Goal: Information Seeking & Learning: Learn about a topic

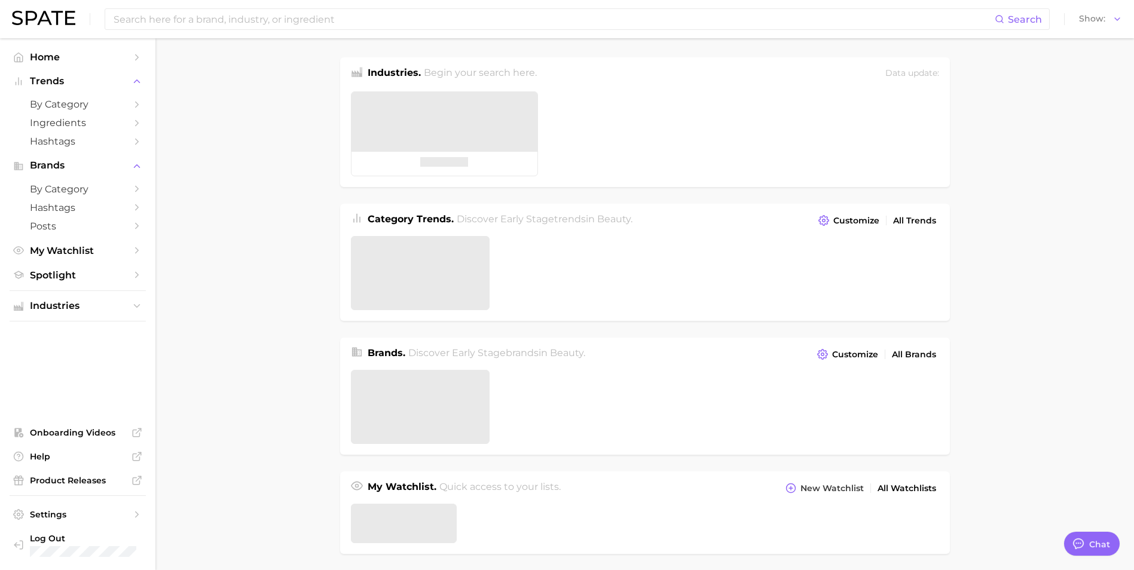
type textarea "x"
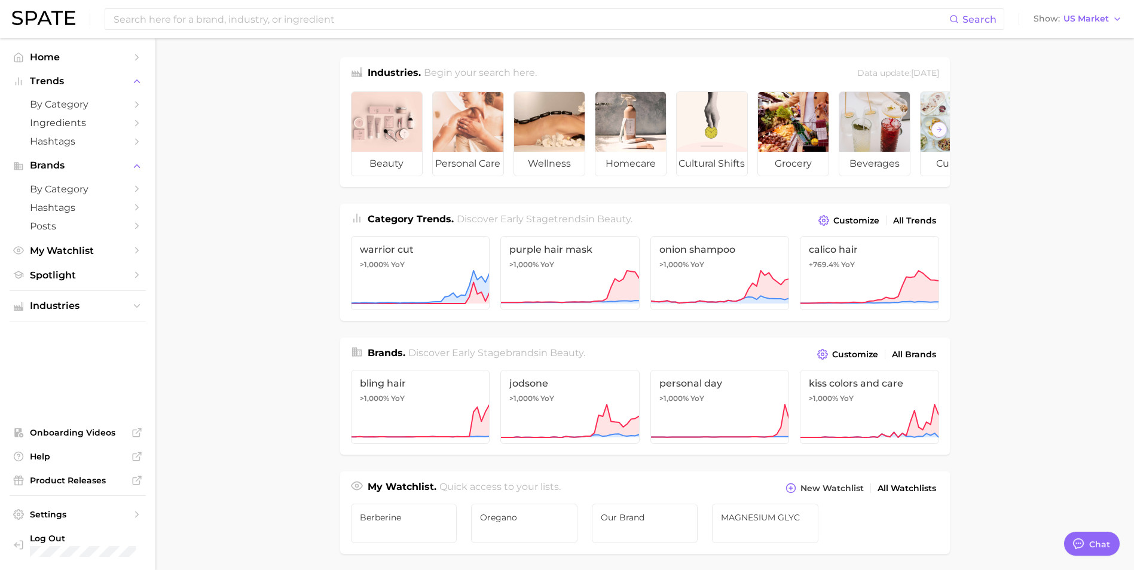
scroll to position [362, 0]
click at [359, 20] on input at bounding box center [530, 19] width 837 height 20
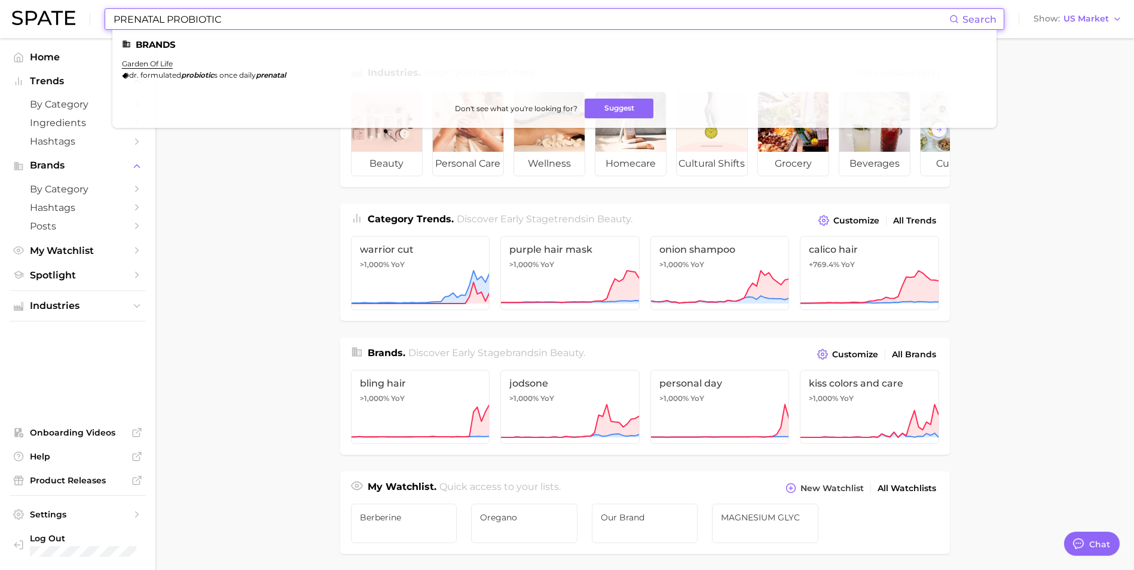
drag, startPoint x: 242, startPoint y: 22, endPoint x: 32, endPoint y: 37, distance: 210.4
click at [32, 37] on div "PRENATAL PROBIOTIC Search Brands garden of life dr. formulated probiotic s once…" at bounding box center [567, 19] width 1110 height 38
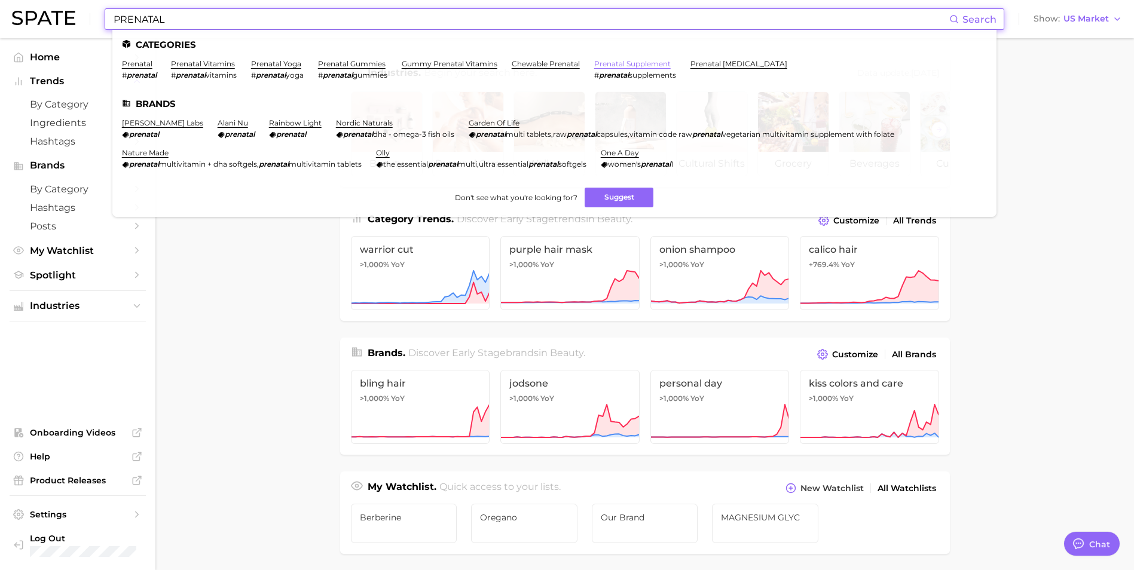
type input "PRENATAL"
click at [627, 63] on link "prenatal supplement" at bounding box center [632, 63] width 77 height 9
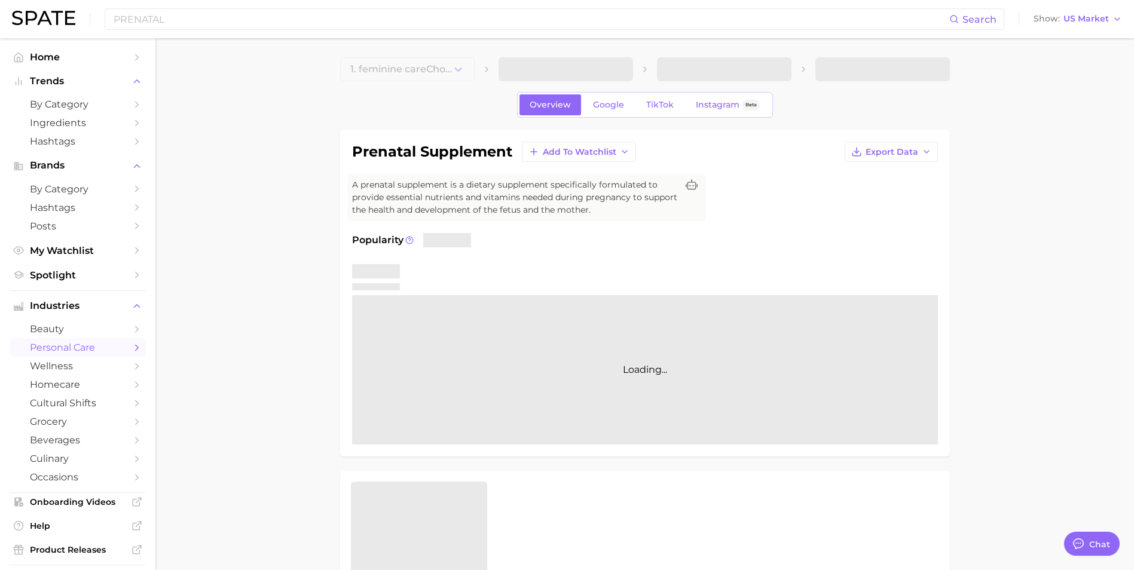
type textarea "x"
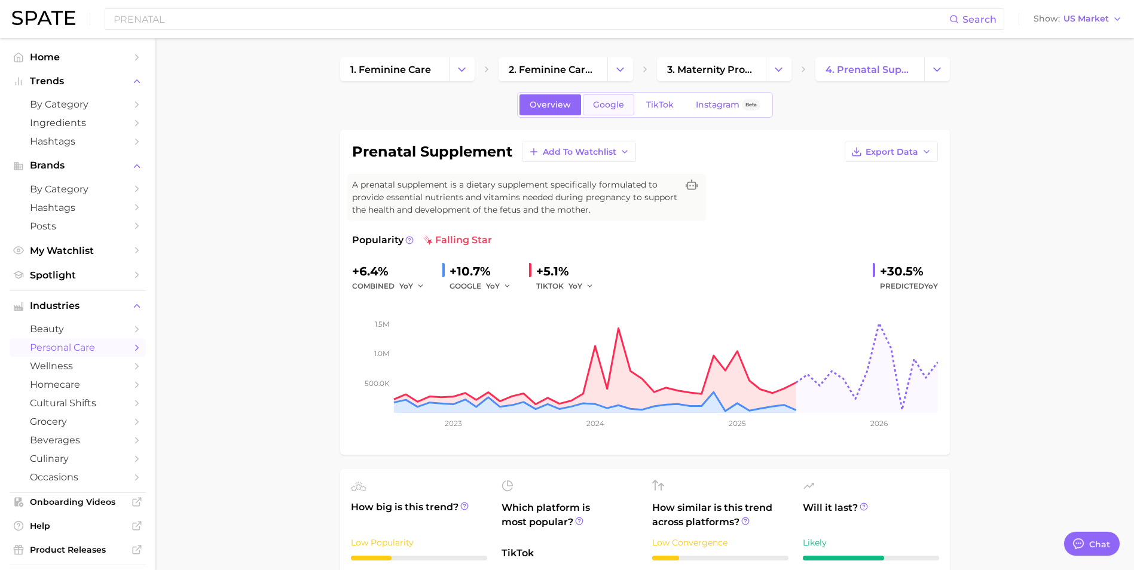
click at [611, 105] on span "Google" at bounding box center [608, 105] width 31 height 10
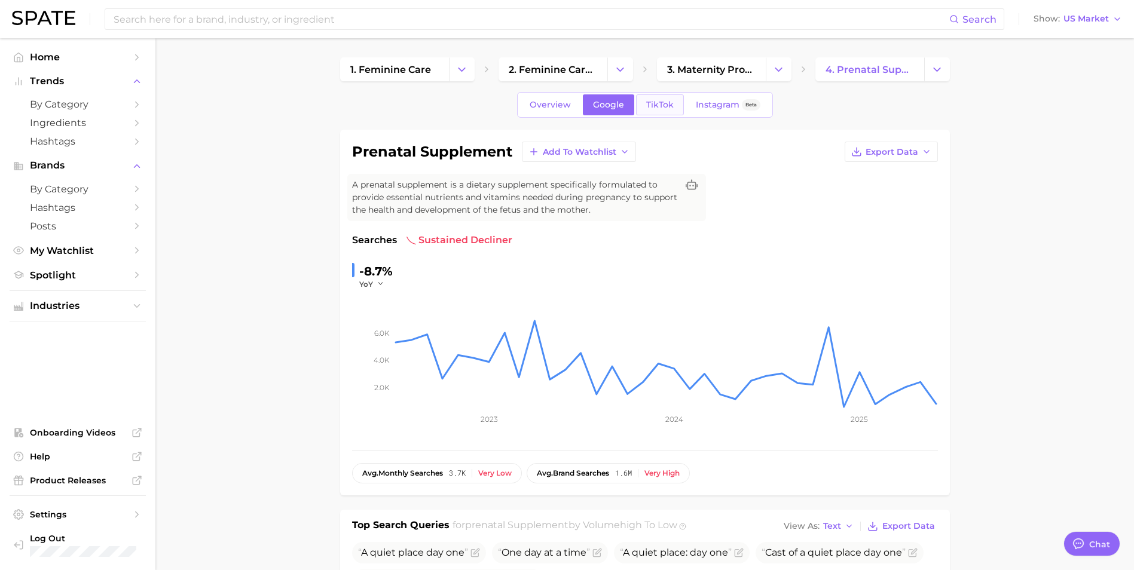
click at [664, 107] on span "TikTok" at bounding box center [660, 105] width 28 height 10
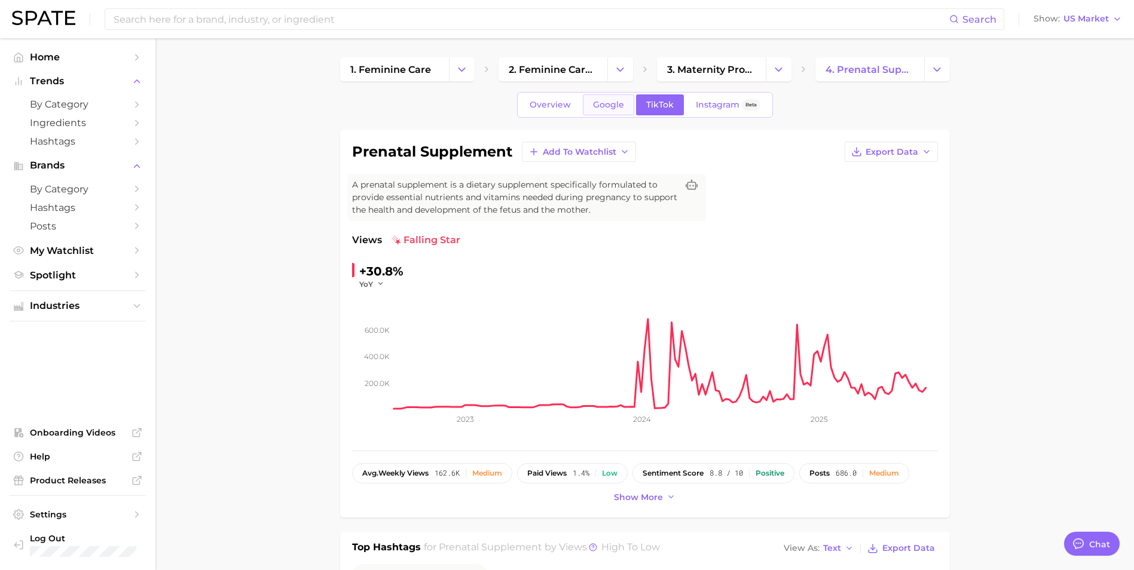
click at [608, 102] on span "Google" at bounding box center [608, 105] width 31 height 10
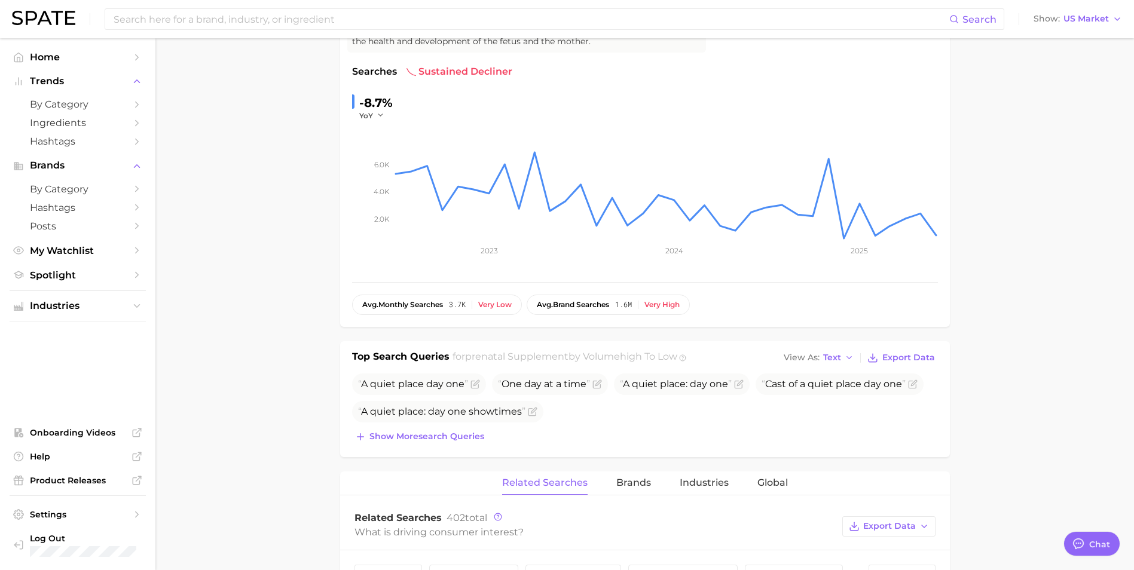
scroll to position [60, 0]
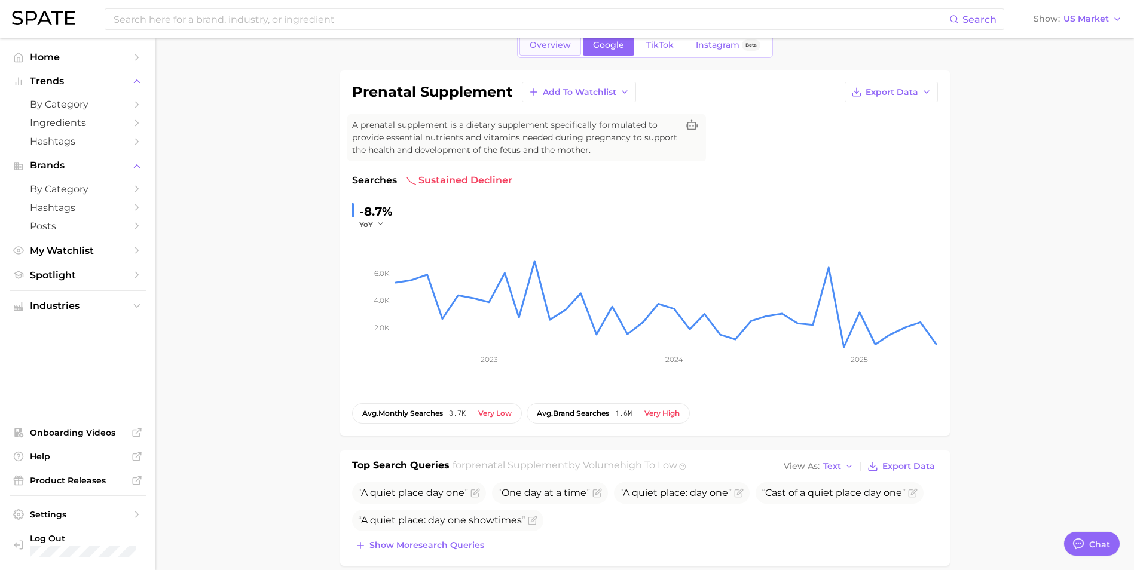
click at [556, 48] on span "Overview" at bounding box center [550, 45] width 41 height 10
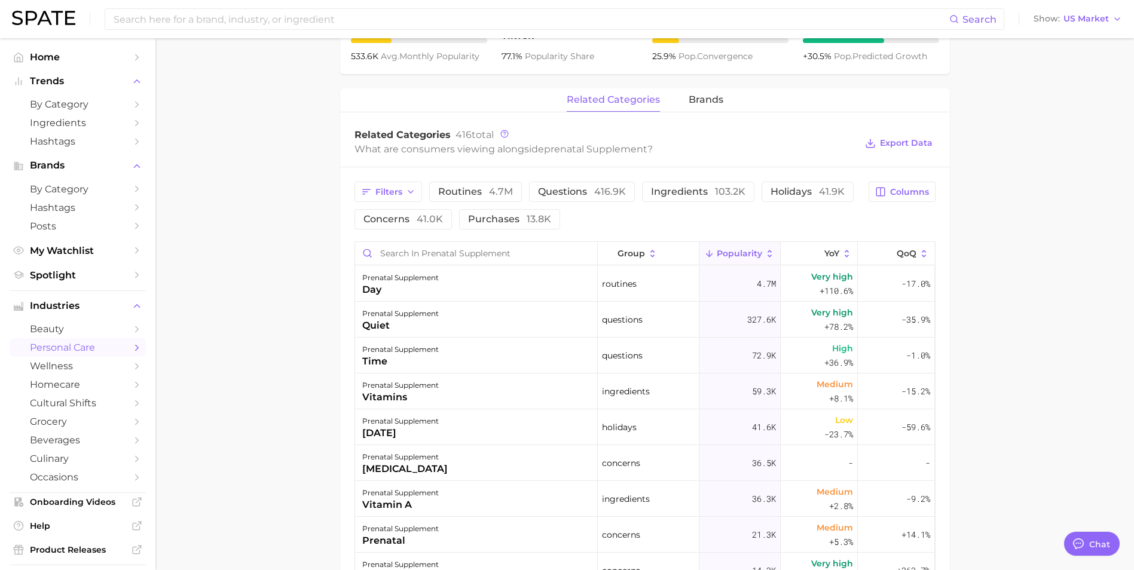
scroll to position [538, 0]
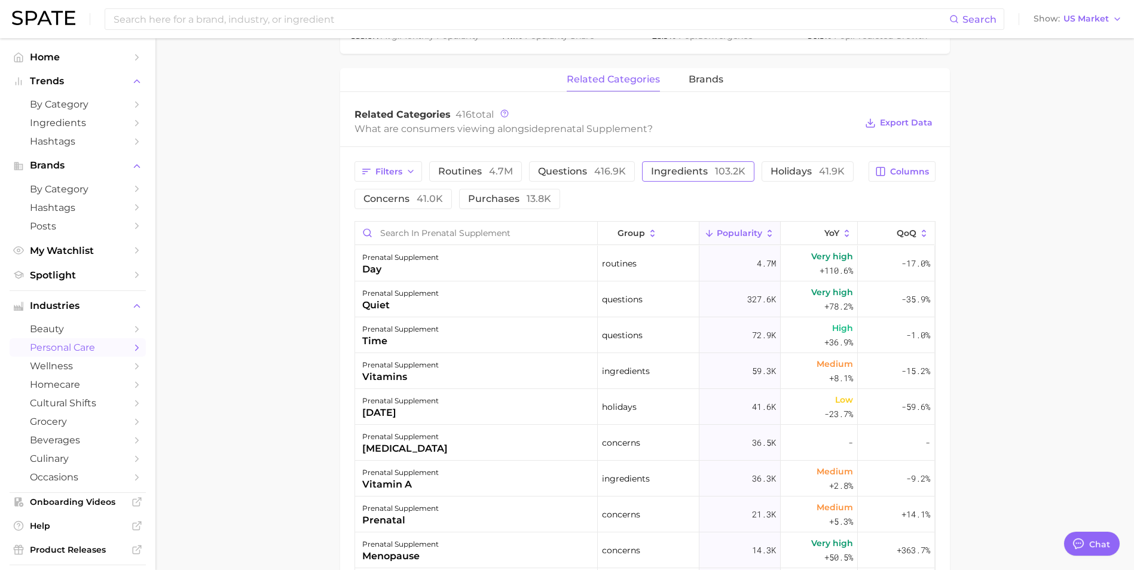
click at [691, 172] on span "ingredients 103.2k" at bounding box center [698, 172] width 94 height 10
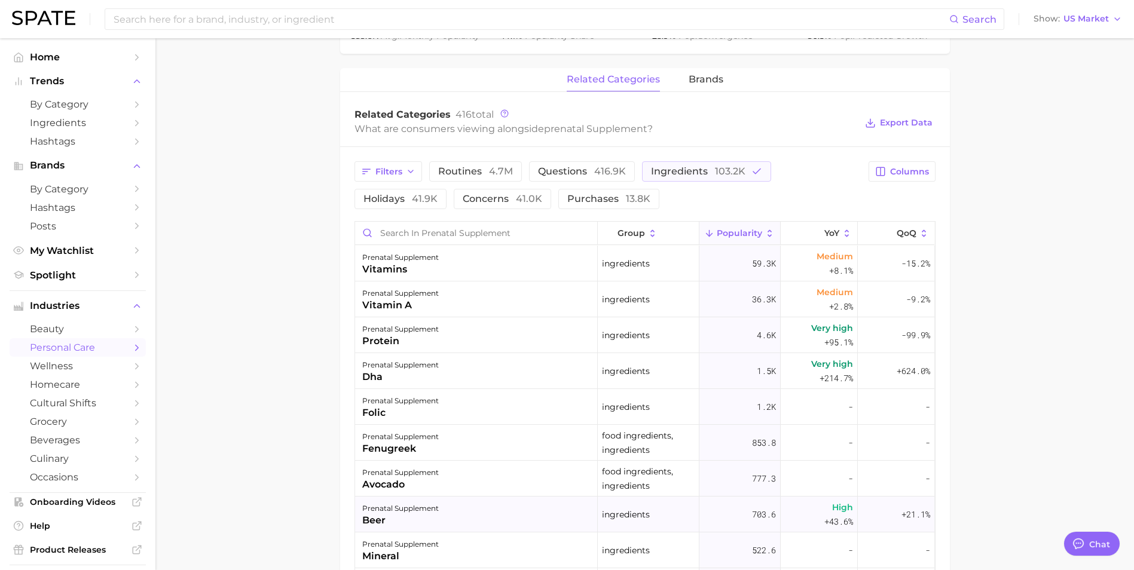
click at [444, 517] on div "prenatal supplement beer" at bounding box center [476, 515] width 243 height 36
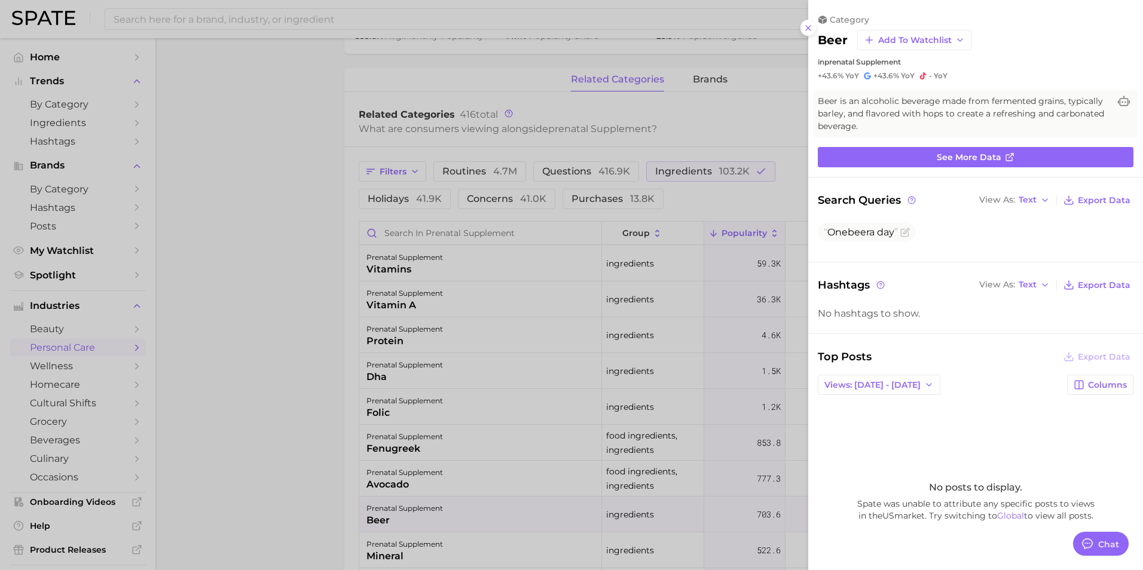
click at [269, 391] on div at bounding box center [571, 285] width 1143 height 570
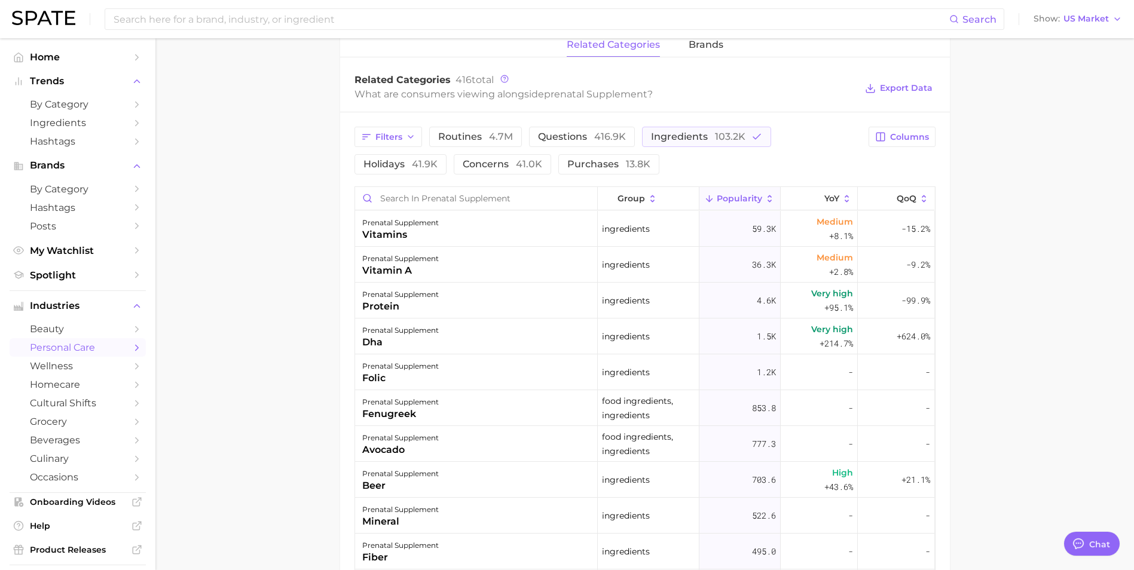
scroll to position [478, 0]
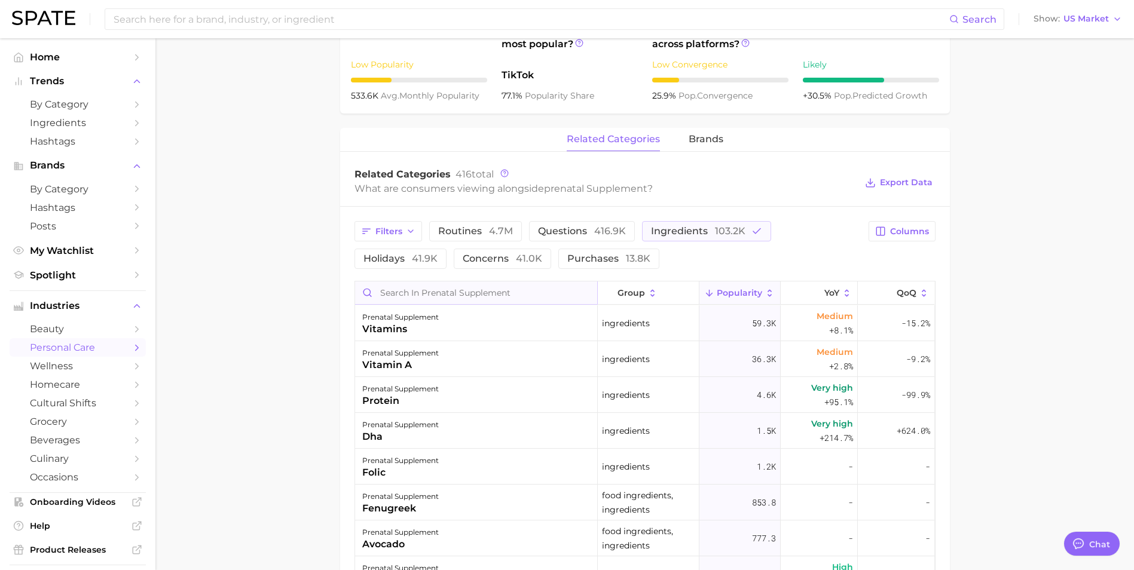
click at [465, 288] on input "Search in prenatal supplement" at bounding box center [476, 293] width 242 height 23
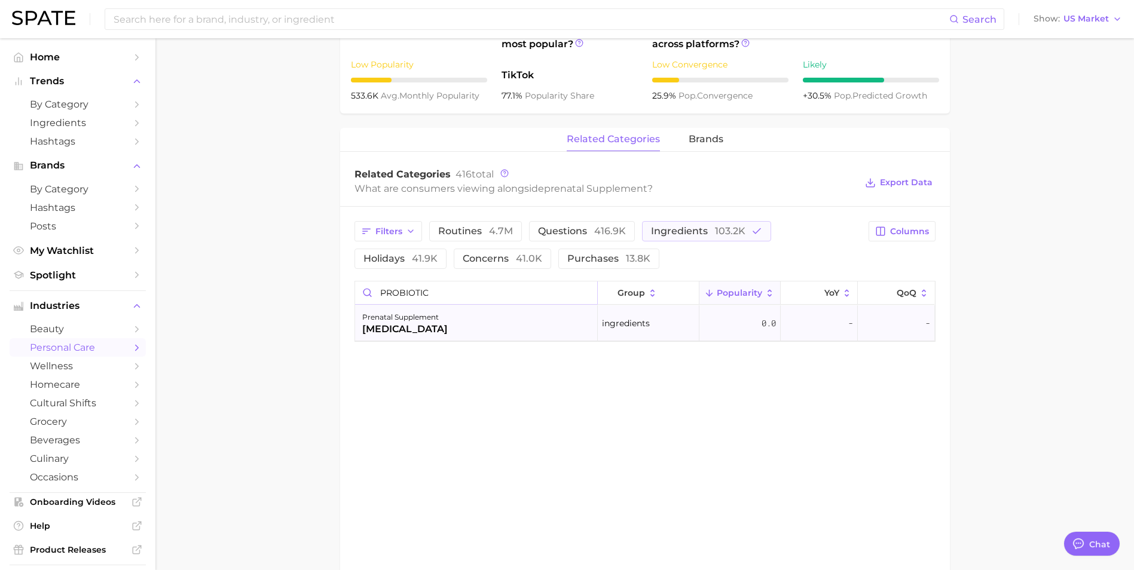
type input "PROBIOTIC"
click at [517, 333] on div "prenatal supplement [MEDICAL_DATA]" at bounding box center [476, 324] width 243 height 36
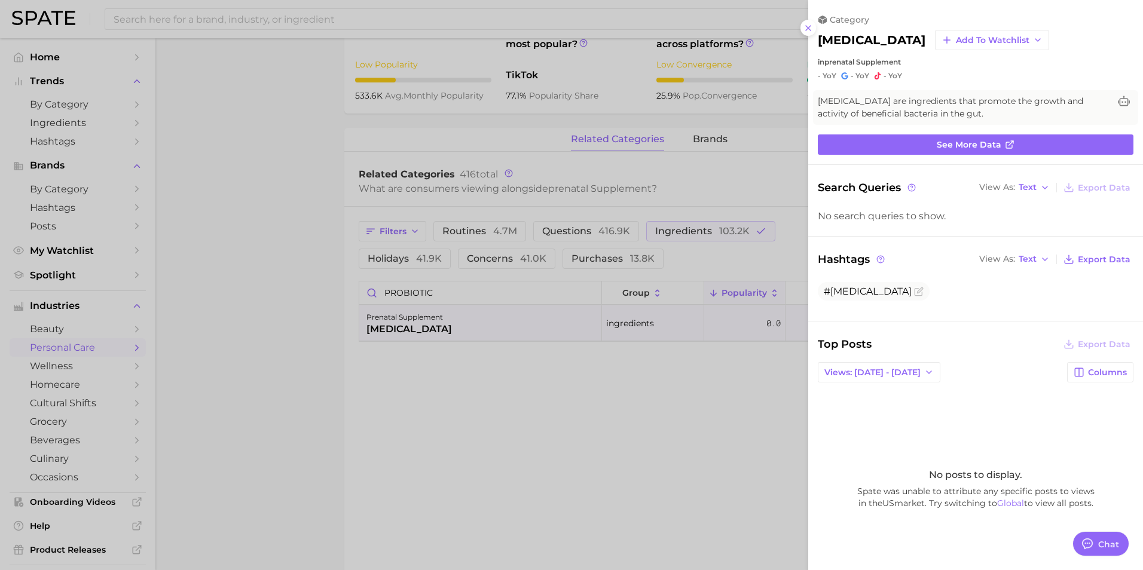
click at [286, 270] on div at bounding box center [571, 285] width 1143 height 570
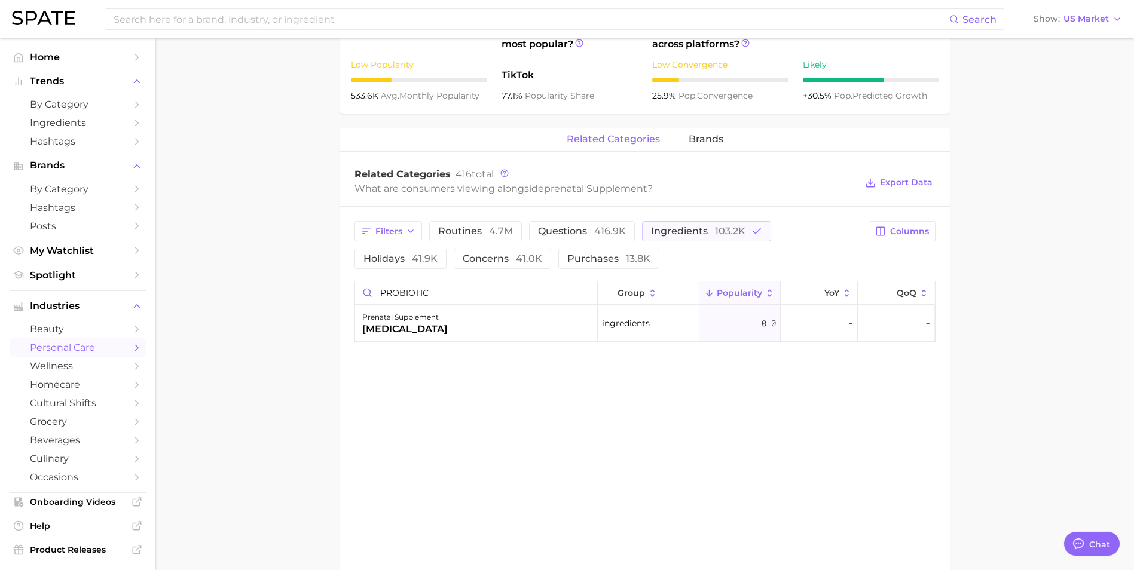
click at [307, 246] on main "1. feminine care 2. feminine care products 3. maternity products 4. prenatal su…" at bounding box center [644, 121] width 979 height 1122
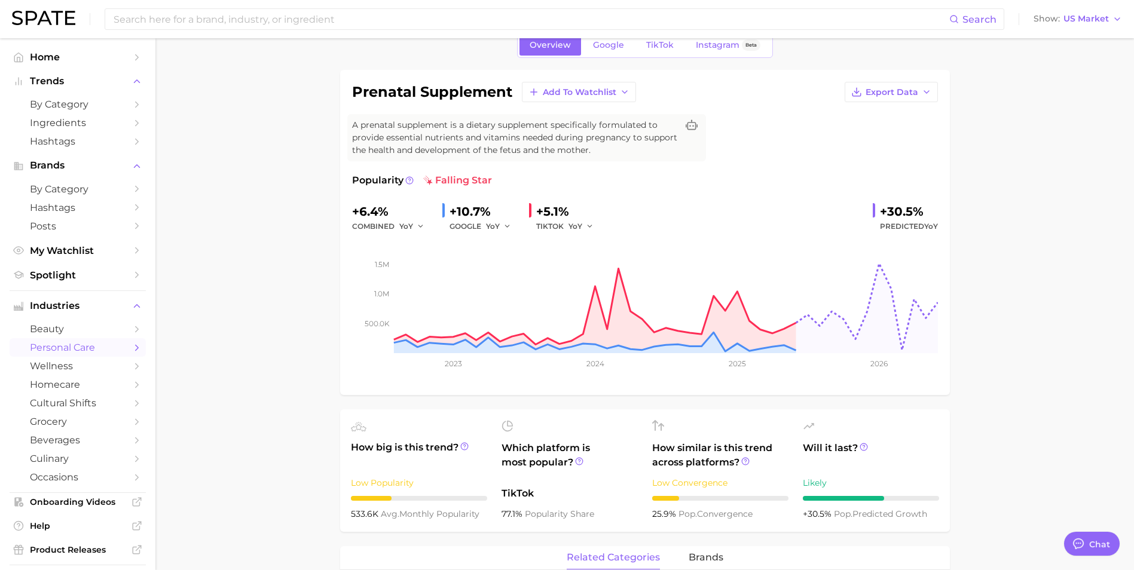
scroll to position [0, 0]
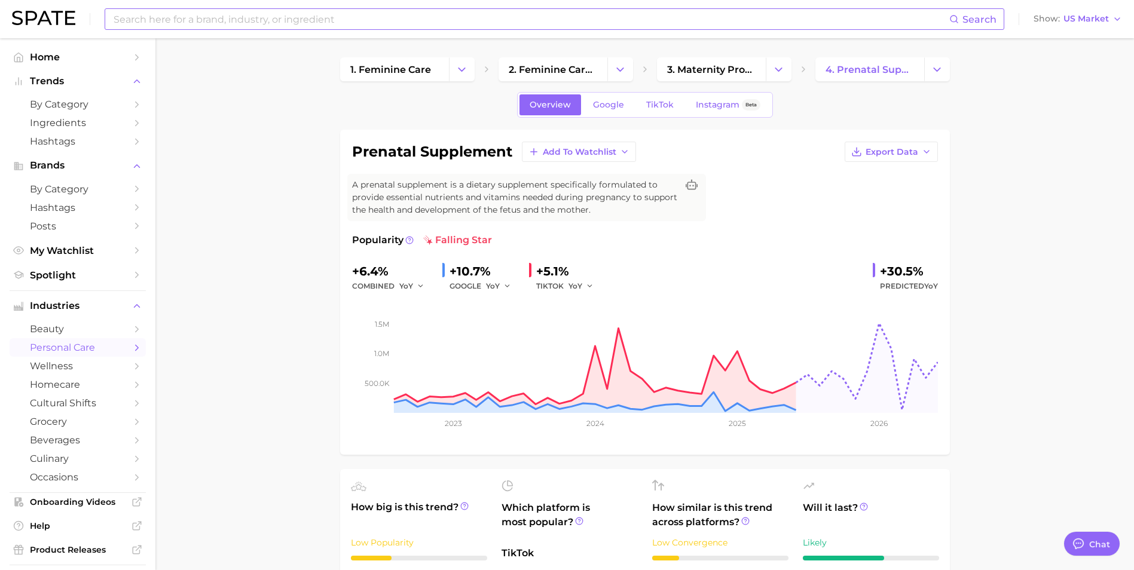
click at [312, 28] on input at bounding box center [530, 19] width 837 height 20
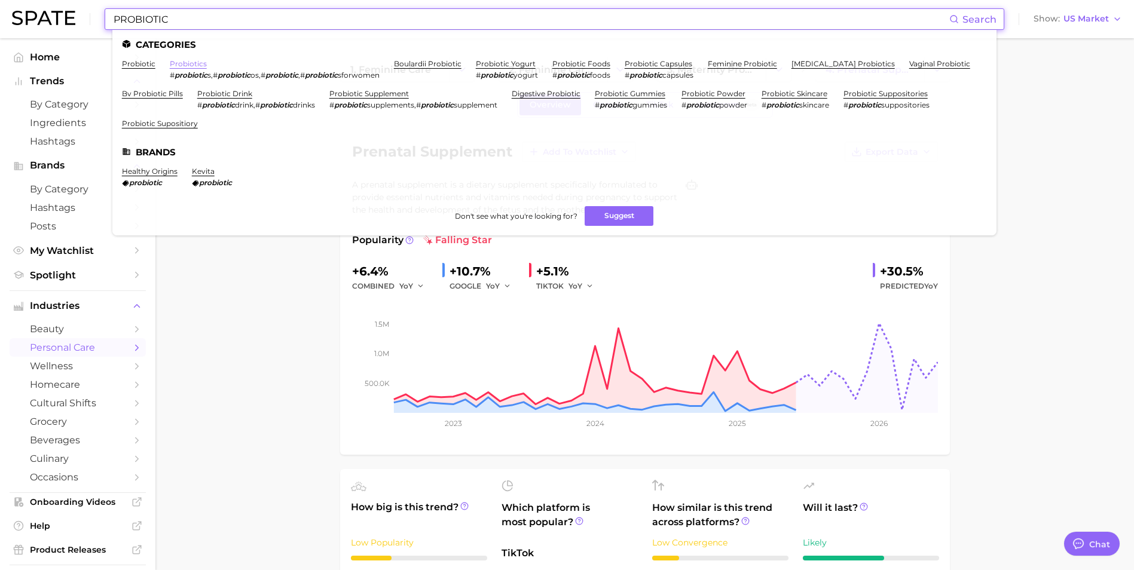
type input "PROBIOTIC"
click at [188, 65] on link "probiotics" at bounding box center [188, 63] width 37 height 9
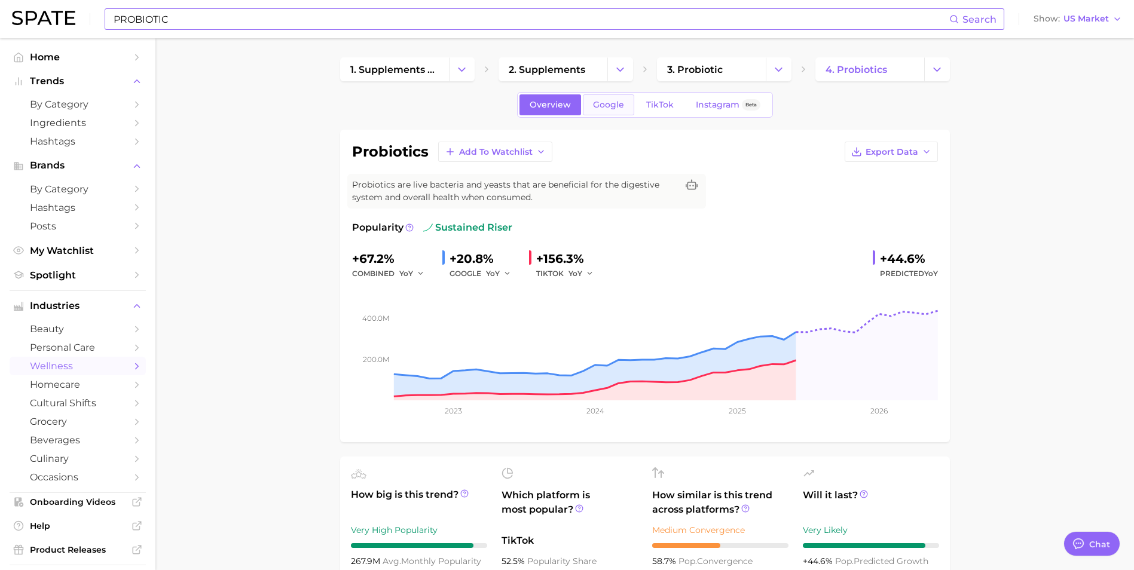
click at [590, 108] on link "Google" at bounding box center [608, 104] width 51 height 21
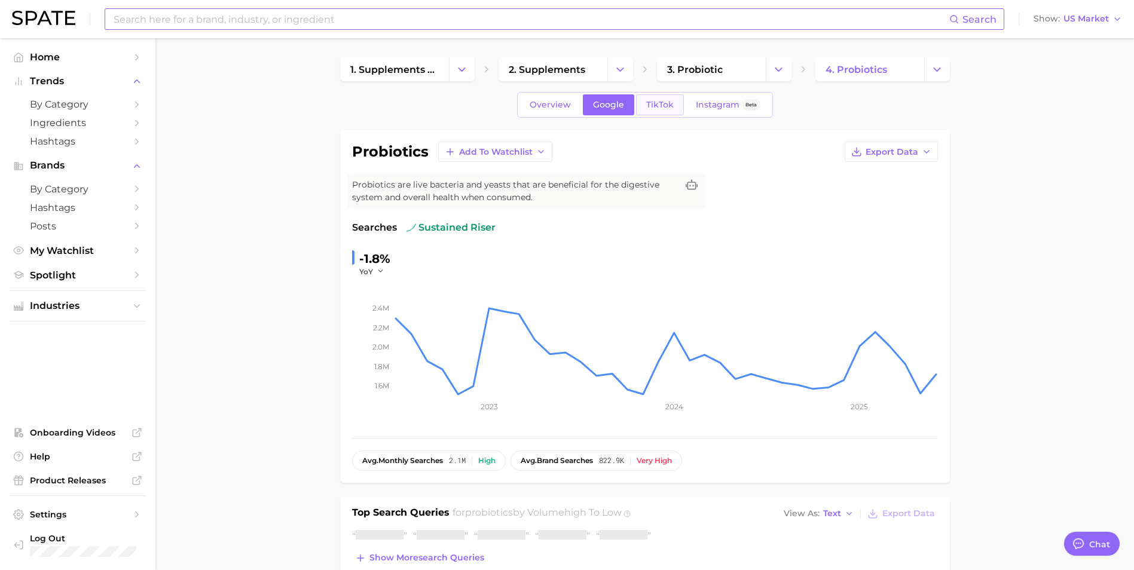
click at [663, 103] on span "TikTok" at bounding box center [660, 105] width 28 height 10
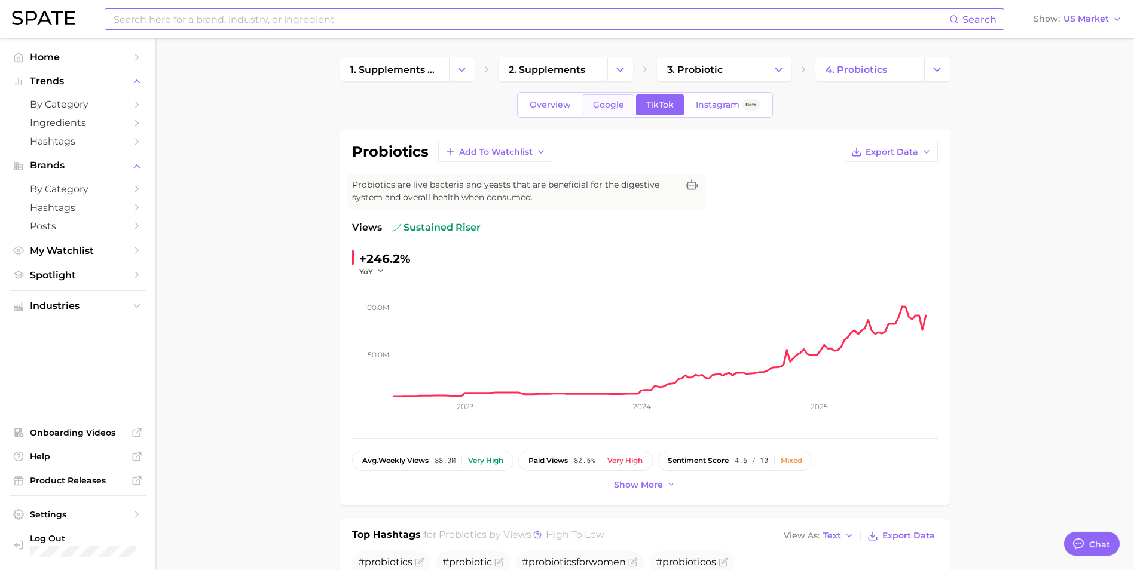
click at [614, 103] on span "Google" at bounding box center [608, 105] width 31 height 10
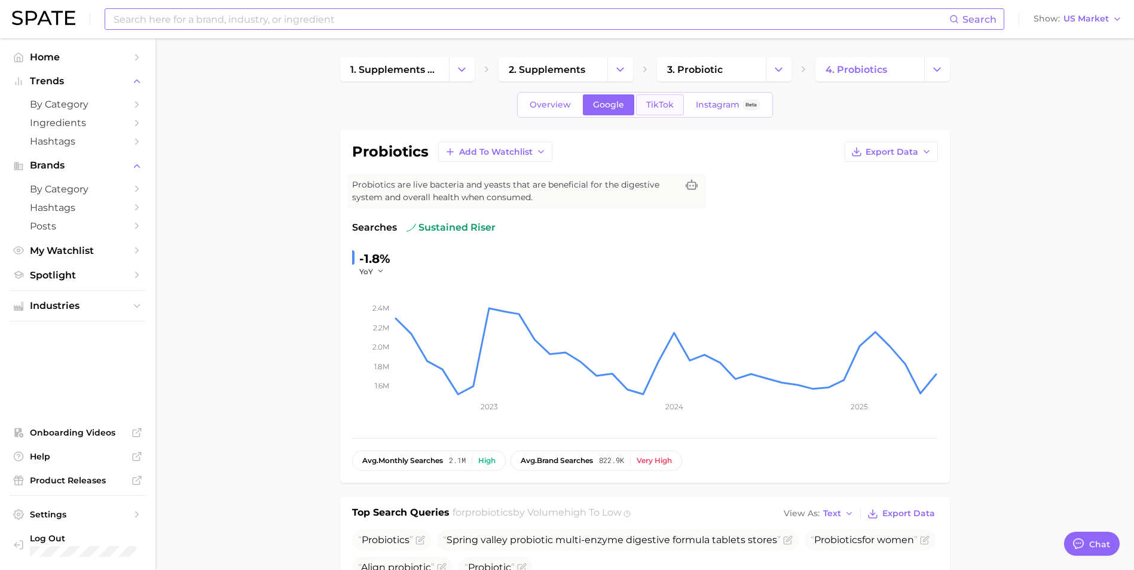
click at [660, 104] on span "TikTok" at bounding box center [660, 105] width 28 height 10
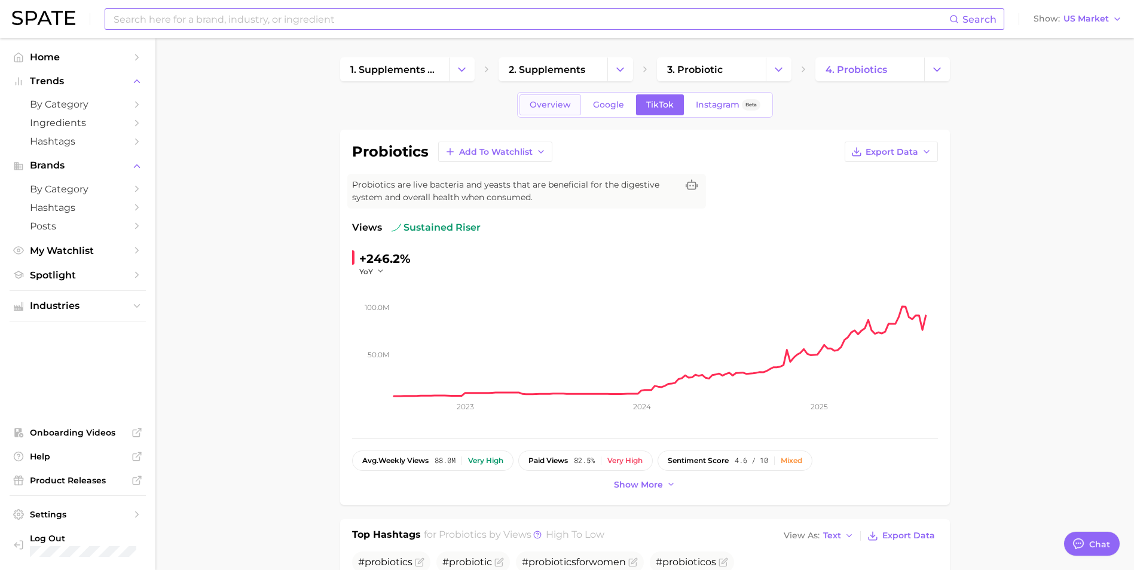
click at [548, 103] on span "Overview" at bounding box center [550, 105] width 41 height 10
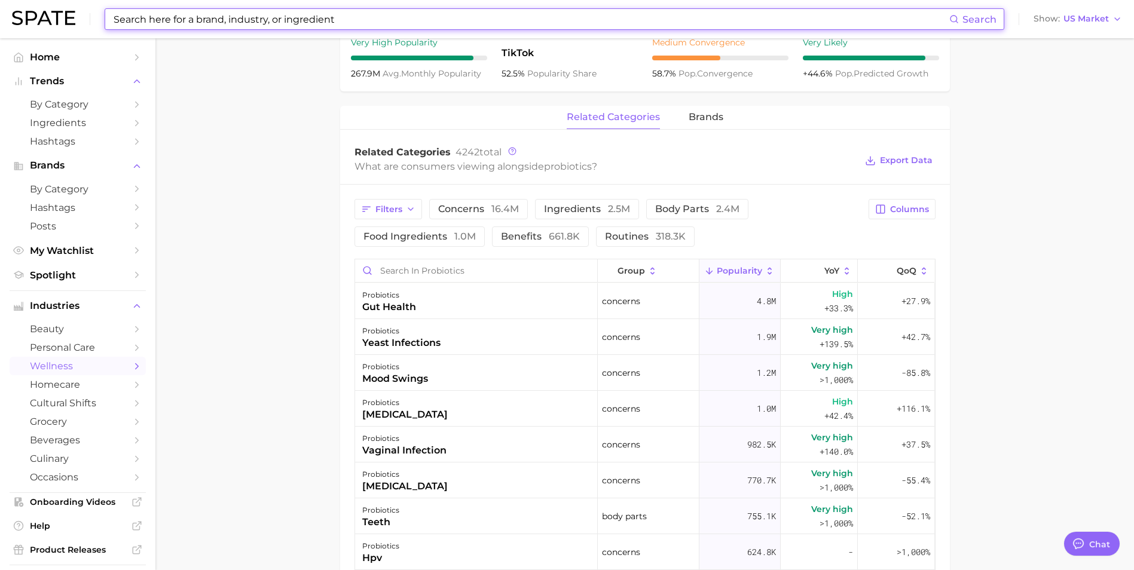
scroll to position [538, 0]
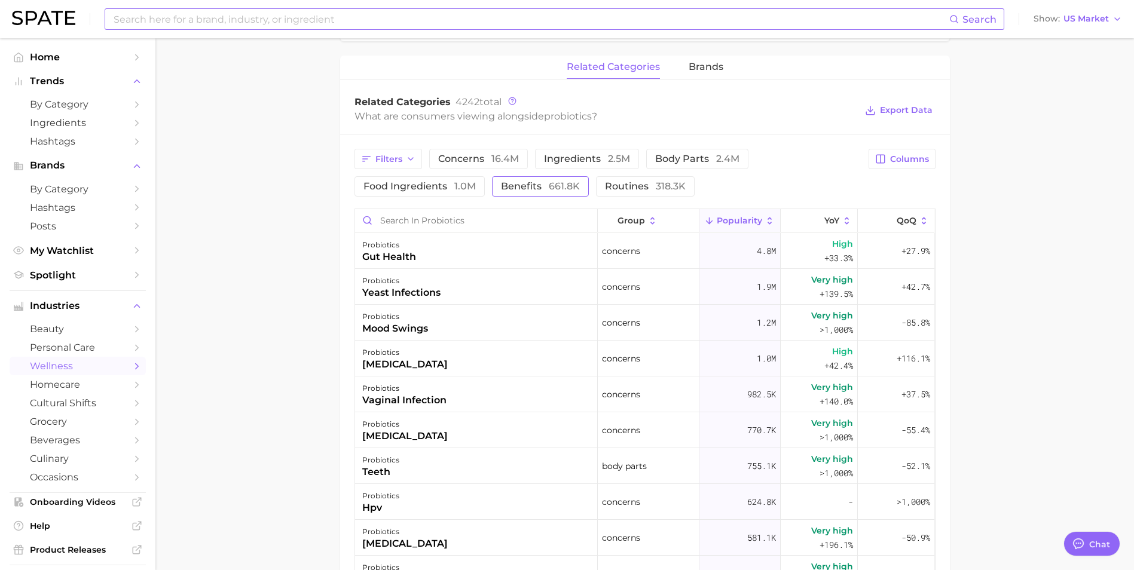
click at [530, 186] on span "benefits 661.8k" at bounding box center [540, 187] width 79 height 10
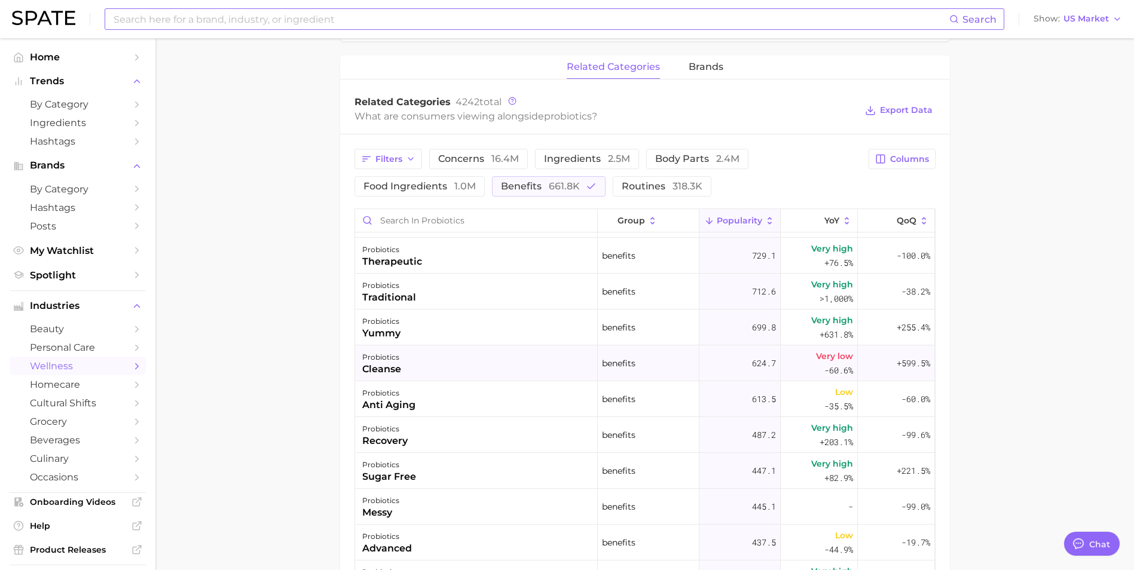
scroll to position [1734, 0]
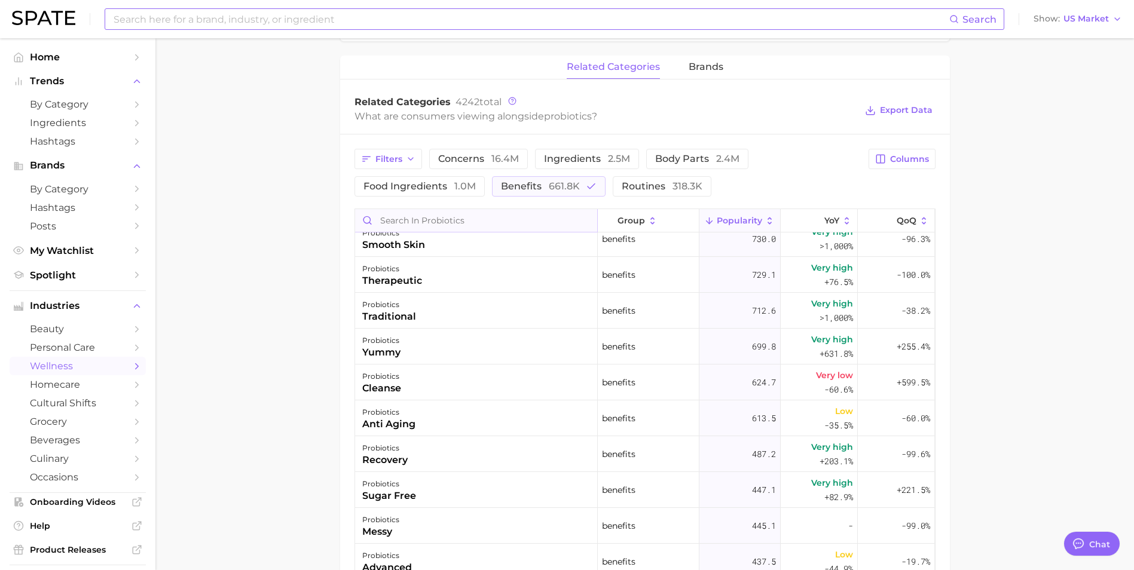
click at [439, 218] on input "Search in probiotics" at bounding box center [476, 220] width 242 height 23
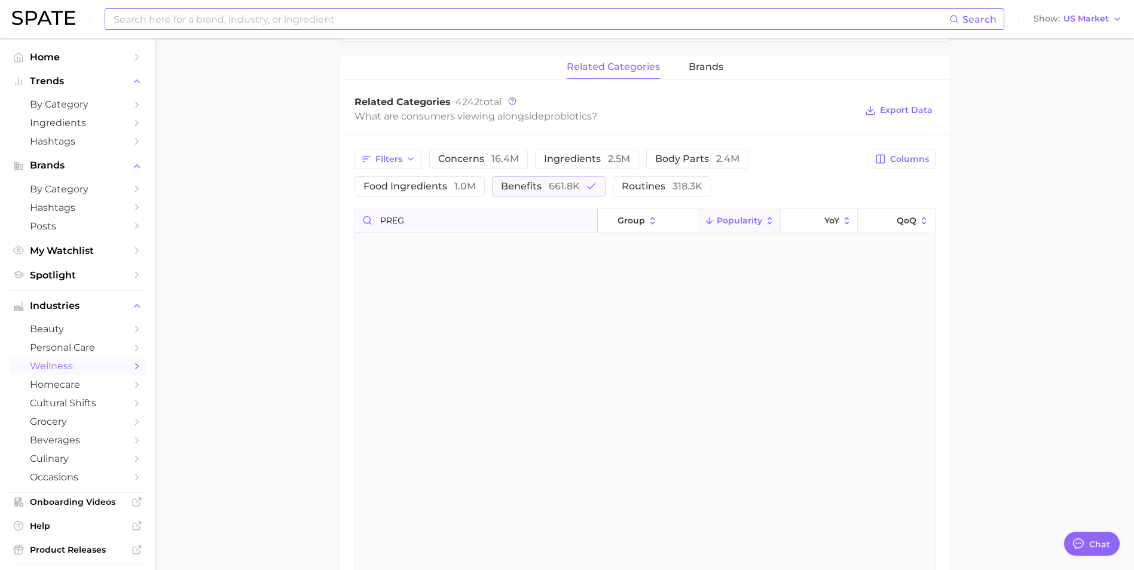
scroll to position [0, 0]
type input "P"
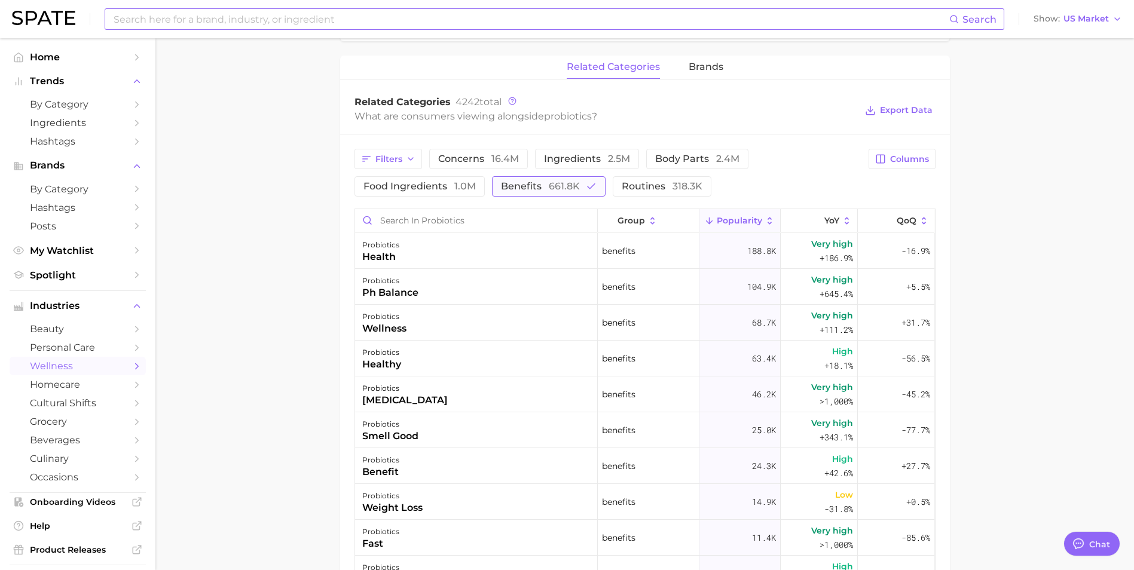
click at [591, 182] on icon "button" at bounding box center [591, 186] width 11 height 11
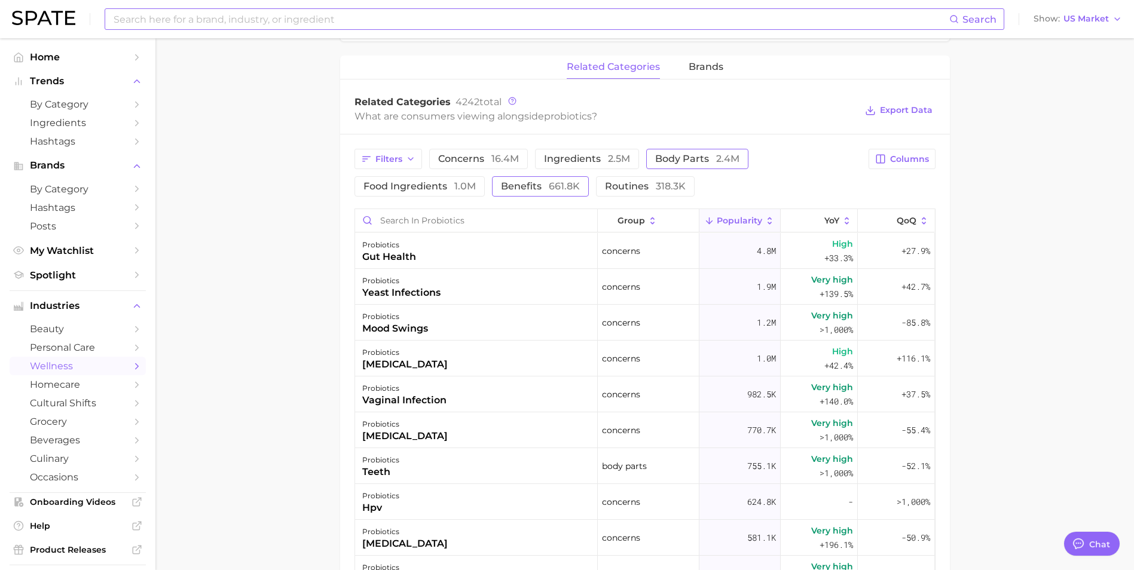
click at [681, 161] on span "body parts 2.4m" at bounding box center [697, 159] width 84 height 10
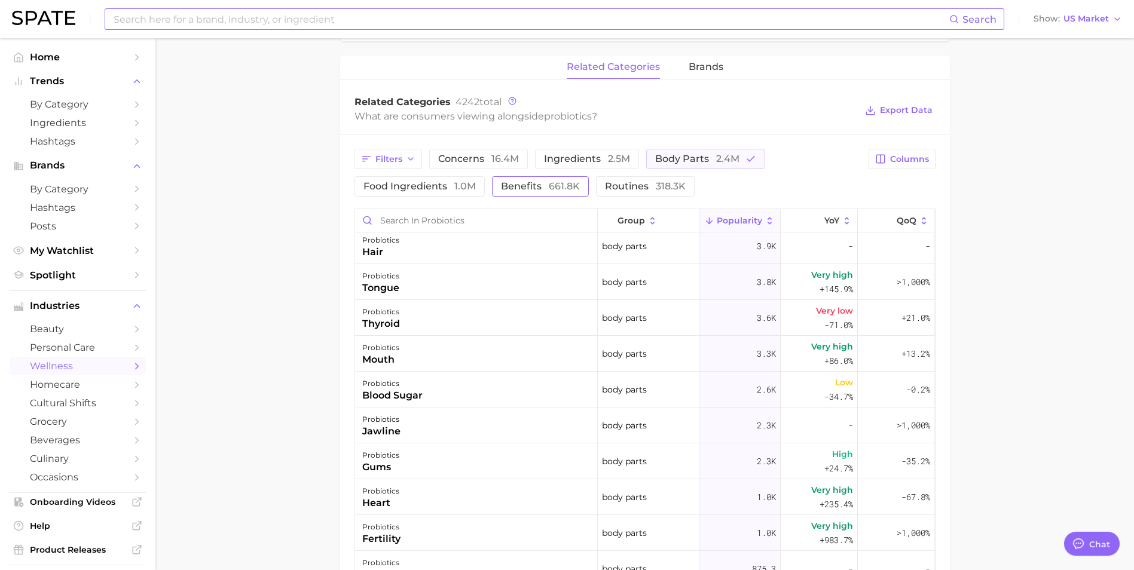
scroll to position [837, 0]
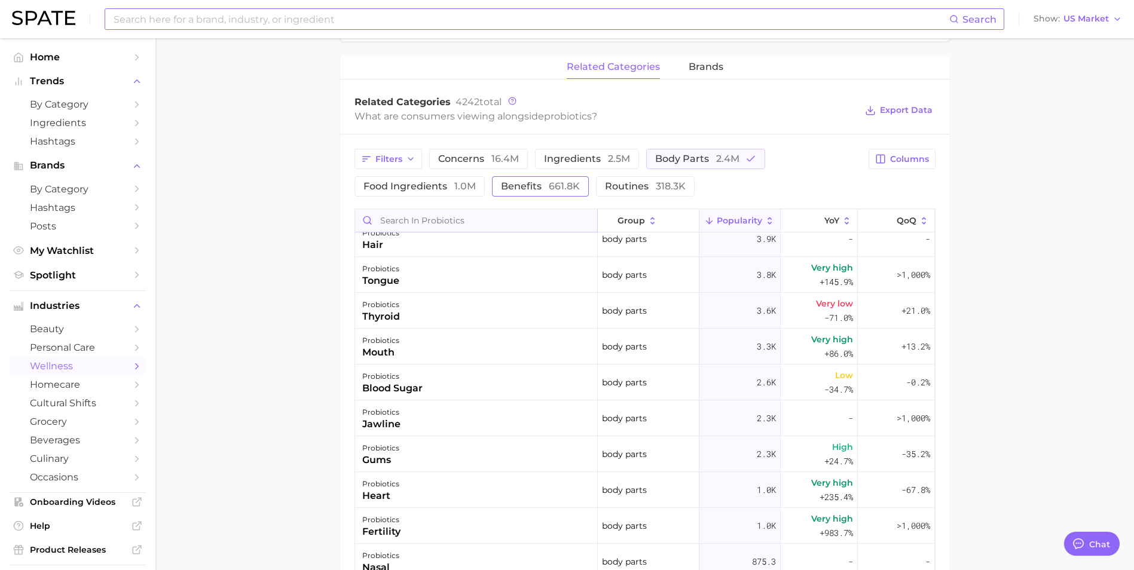
click at [438, 218] on input "Search in probiotics" at bounding box center [476, 220] width 242 height 23
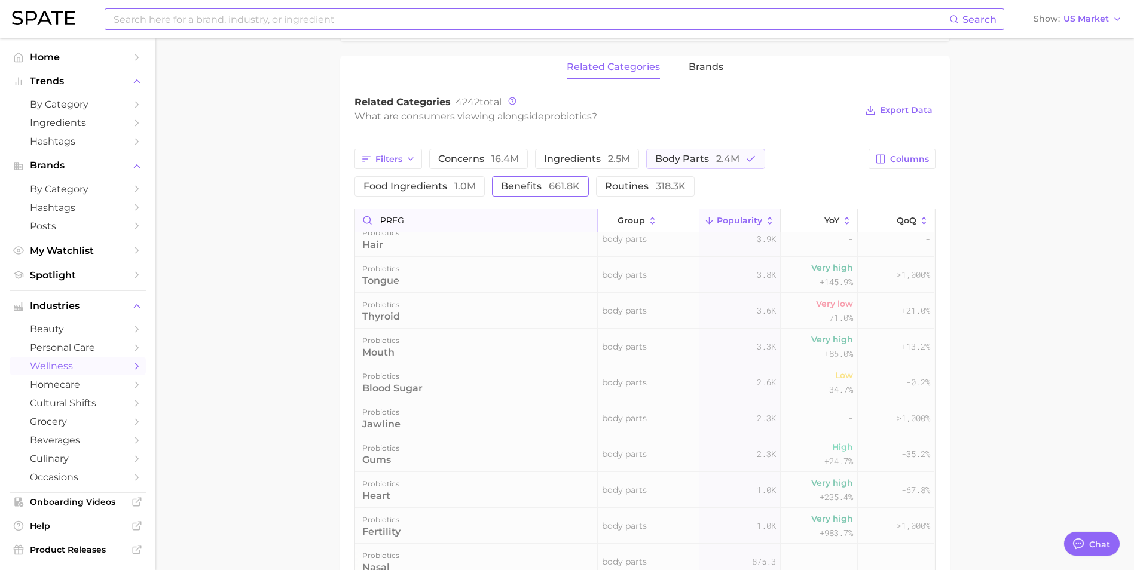
scroll to position [0, 0]
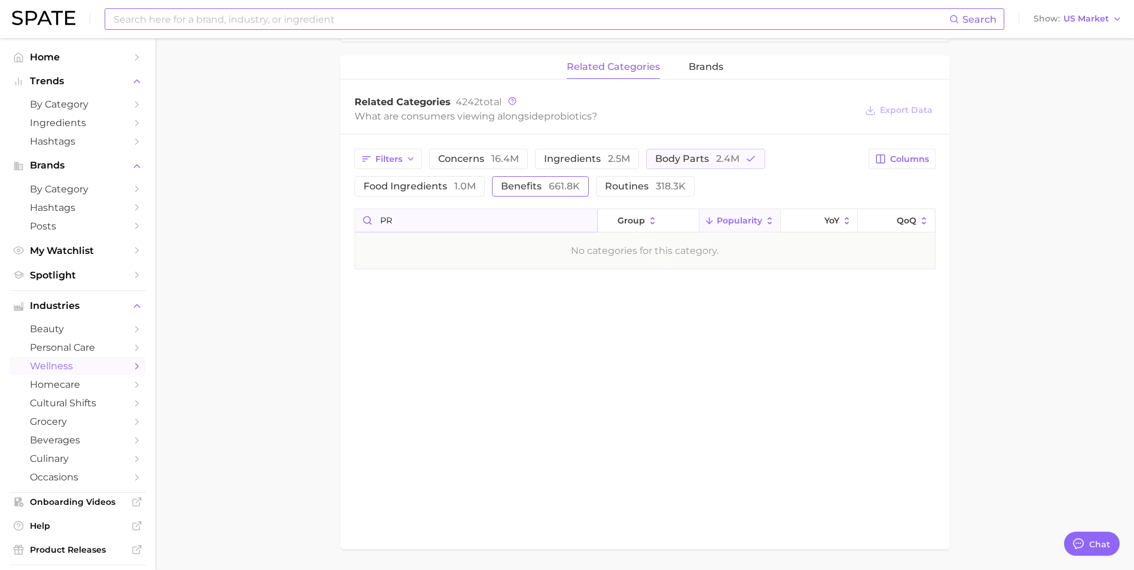
type input "P"
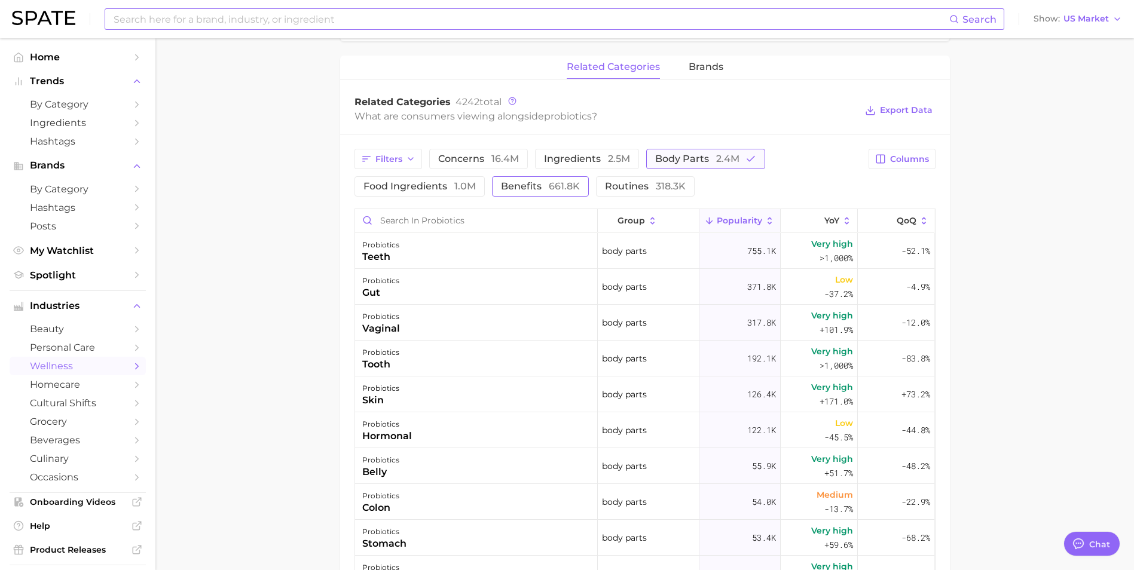
click at [706, 151] on button "body parts 2.4m" at bounding box center [705, 159] width 119 height 20
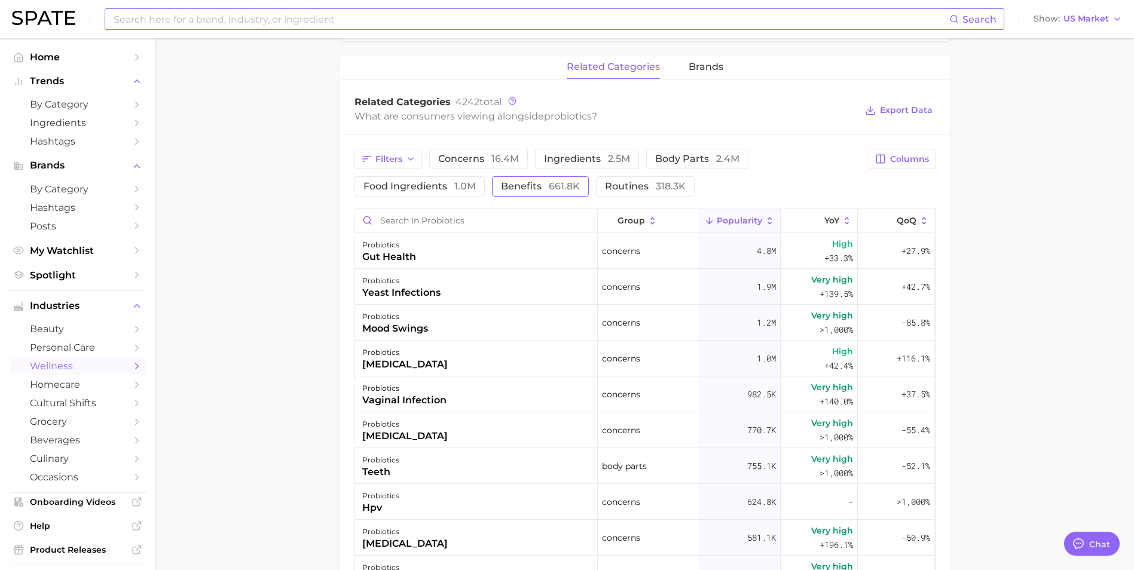
click at [534, 186] on span "benefits 661.8k" at bounding box center [540, 187] width 79 height 10
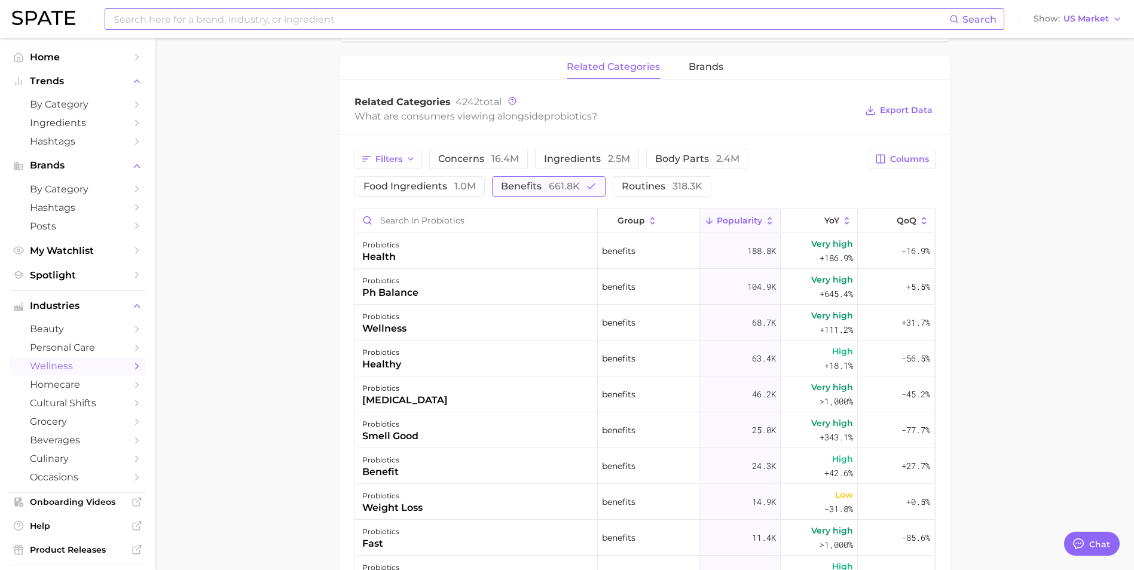
click at [529, 188] on span "benefits 661.8k" at bounding box center [540, 187] width 79 height 10
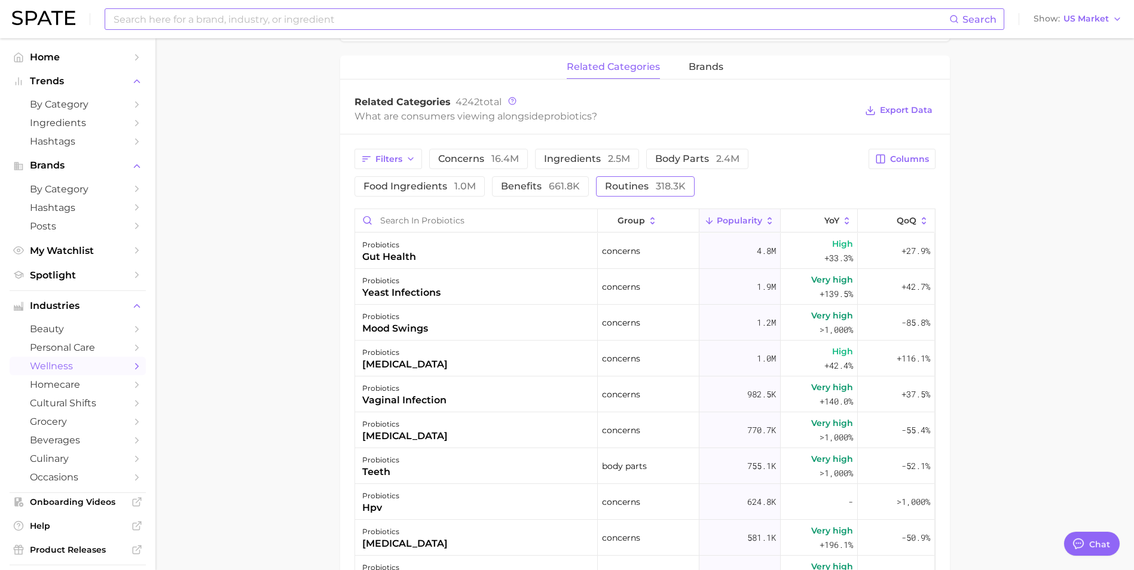
click at [646, 187] on span "routines 318.3k" at bounding box center [645, 187] width 81 height 10
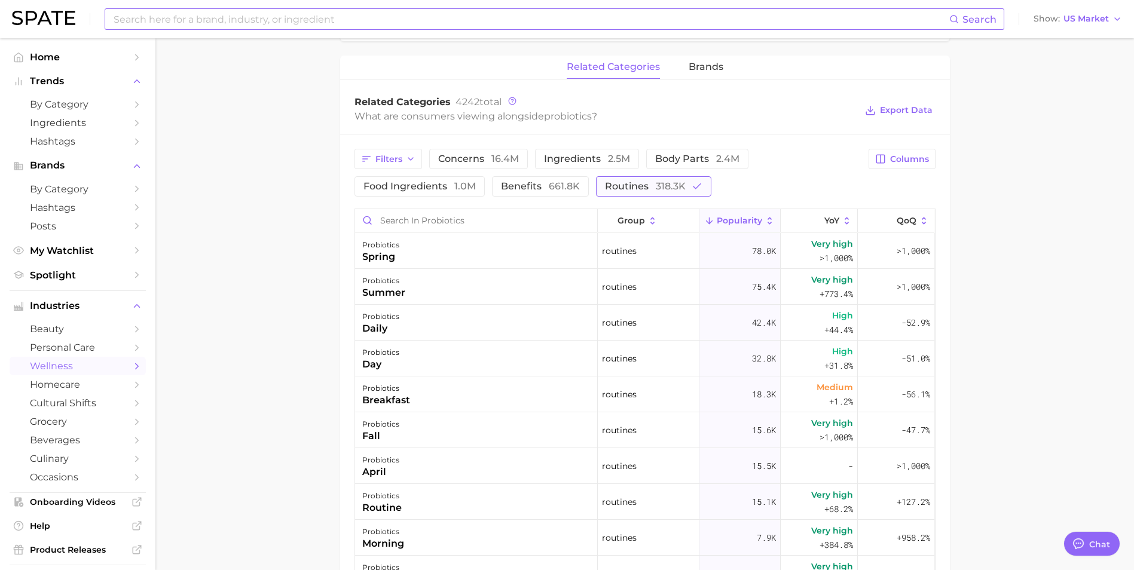
click at [646, 187] on span "routines 318.3k" at bounding box center [645, 187] width 81 height 10
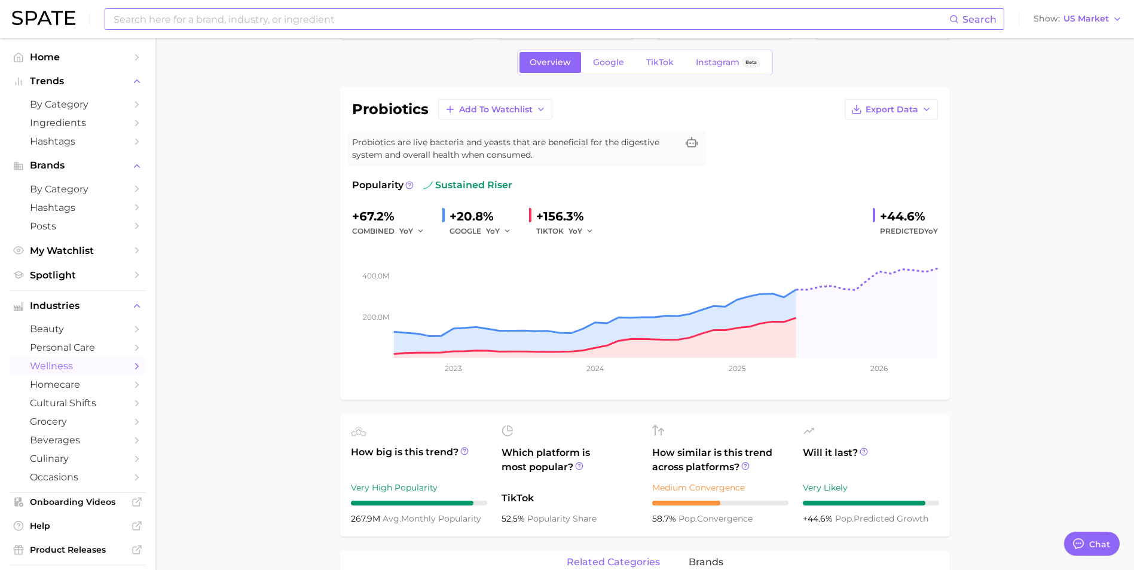
scroll to position [359, 0]
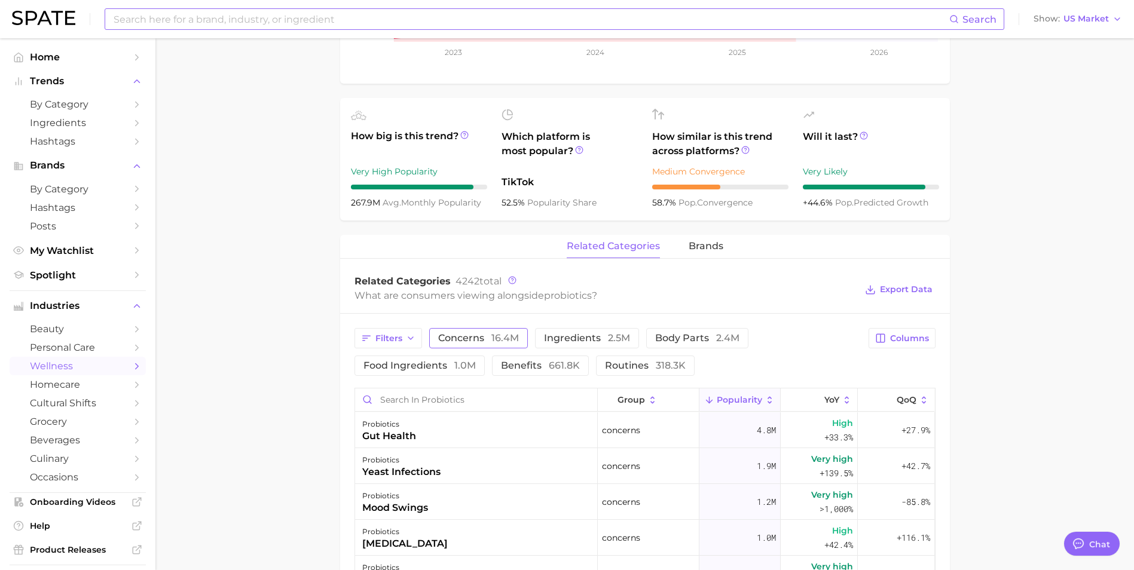
click at [471, 341] on span "concerns 16.4m" at bounding box center [478, 339] width 81 height 10
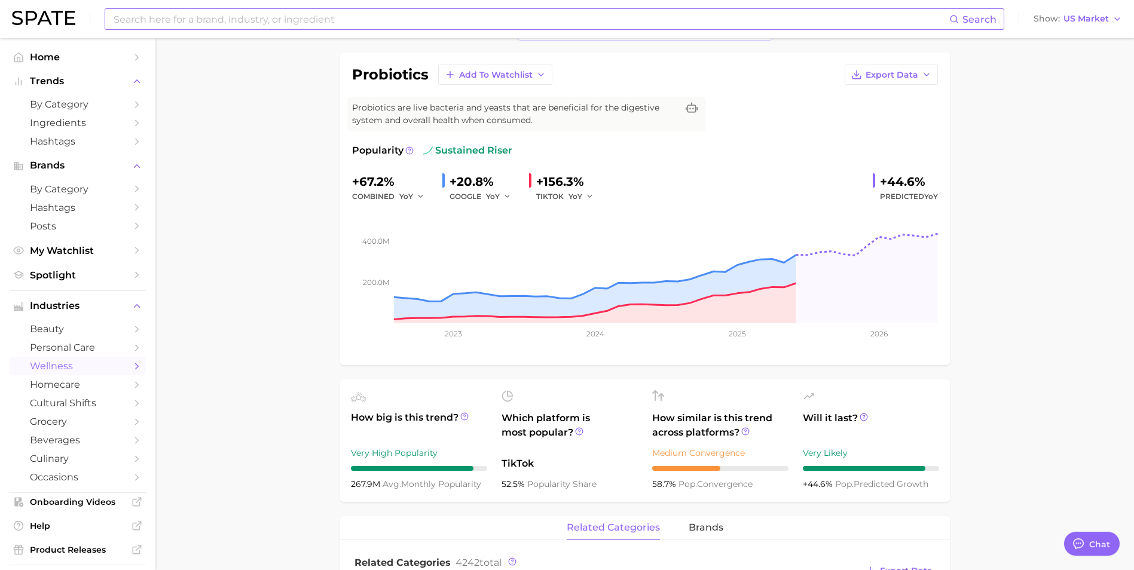
scroll to position [0, 0]
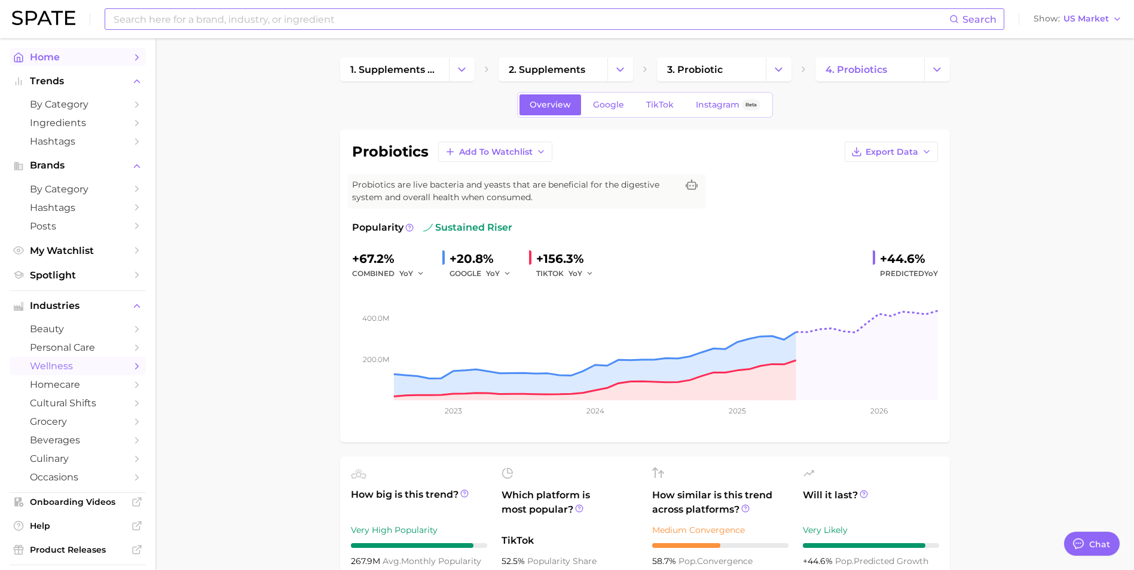
click at [77, 52] on span "Home" at bounding box center [78, 56] width 96 height 11
